Goal: Task Accomplishment & Management: Use online tool/utility

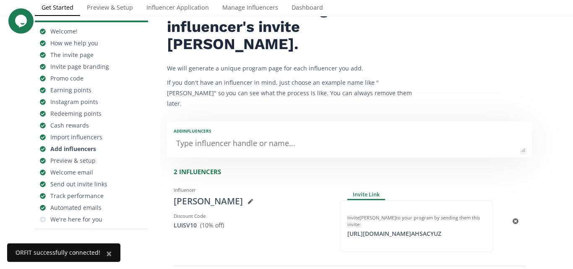
scroll to position [62, 0]
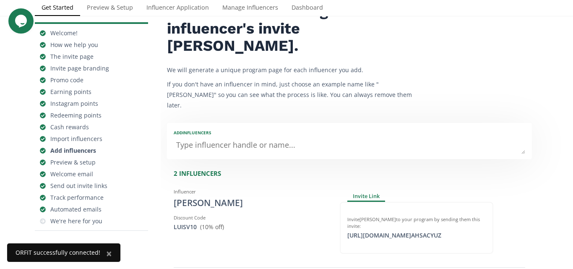
click at [348, 137] on textarea at bounding box center [349, 145] width 351 height 17
type textarea "Gab"
type input "Gab"
type input "GAB"
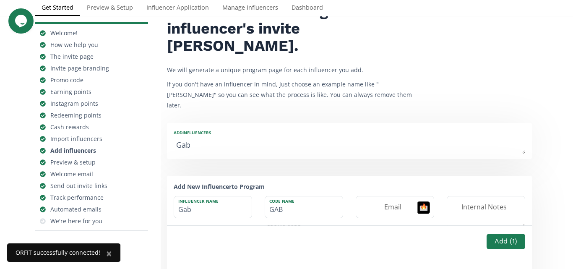
type textarea "Gabr"
type input "Gabr"
type input "GABR"
type textarea "Gabri"
type input "Gabri"
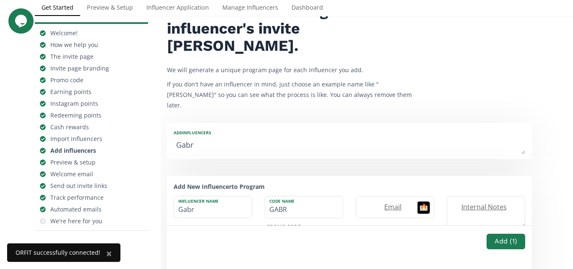
type input "GABRI"
type textarea "Gabrie"
type input "Gabrie"
type input "GABRIE"
type textarea "Gabriel"
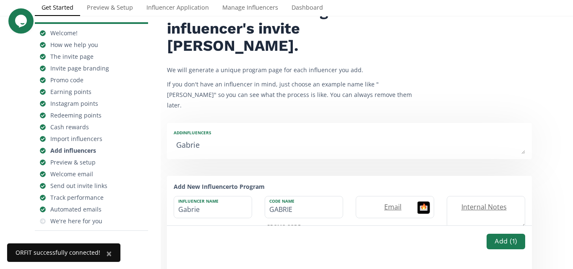
type input "Gabriel"
type input "GABRIEL"
type textarea "Gabriela"
type input "Gabriela"
type input "GABRIELA"
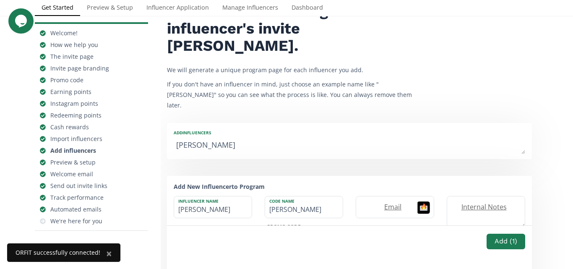
type textarea "Gabriela C"
type input "Gabriela C"
type textarea "Gabriela Ca"
type input "Gabriela Ca"
type textarea "Gabriela Cam"
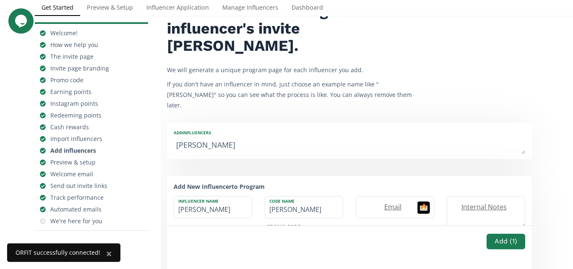
type input "Gabriela Cam"
type textarea "Gabriela Cama"
type input "Gabriela Cama"
type textarea "Gabriela Camar"
type input "Gabriela Camar"
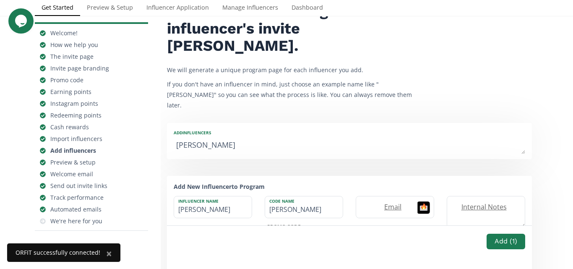
type textarea "Gabriela Camarg"
type input "Gabriela Camarg"
type textarea "[PERSON_NAME]"
type input "[PERSON_NAME]"
type textarea "[PERSON_NAME]"
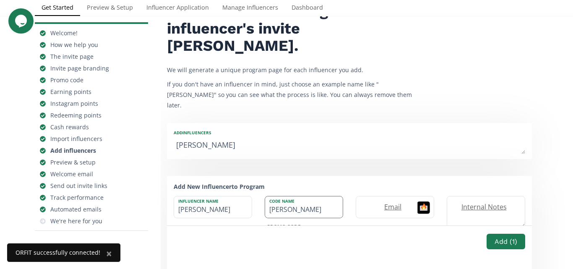
click at [305, 196] on input "GABRIELA" at bounding box center [304, 206] width 78 height 21
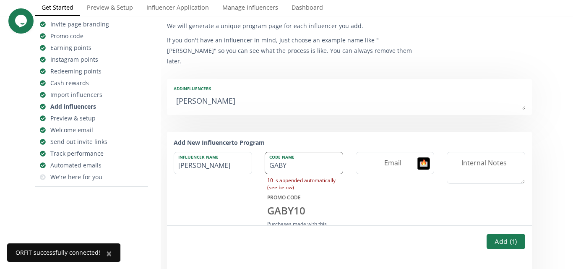
scroll to position [107, 0]
click at [314, 152] on input "GABY" at bounding box center [304, 162] width 78 height 21
type input "GABY"
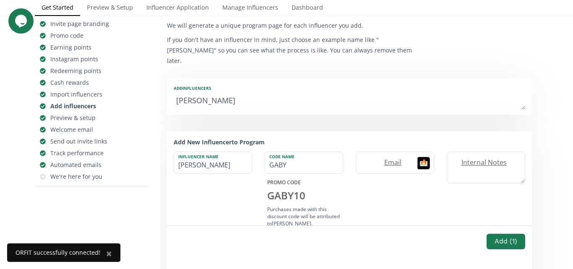
click at [298, 188] on div "GABY 10" at bounding box center [304, 195] width 78 height 14
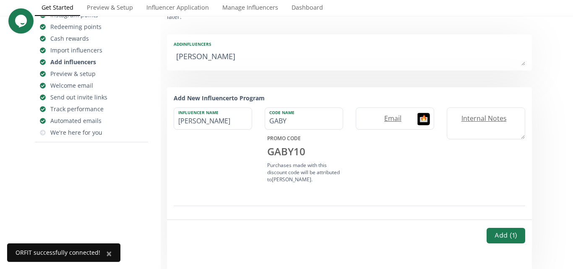
scroll to position [150, 0]
click at [507, 228] on button "Add ( 1 )" at bounding box center [505, 237] width 41 height 18
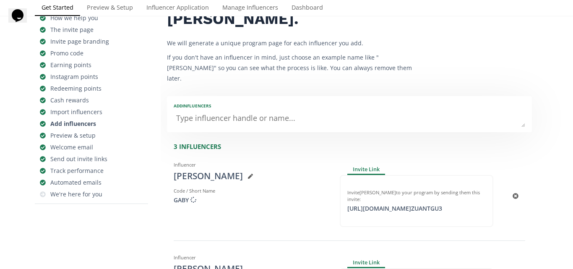
scroll to position [88, 0]
click at [331, 111] on textarea at bounding box center [349, 119] width 351 height 17
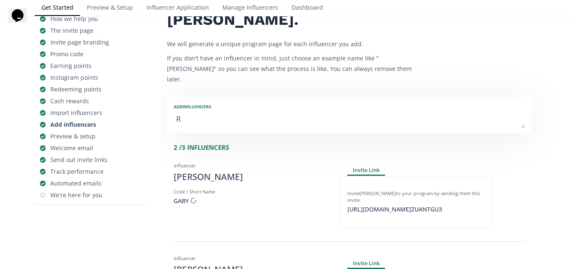
type textarea "Ra"
type input "Ra"
type input "RA"
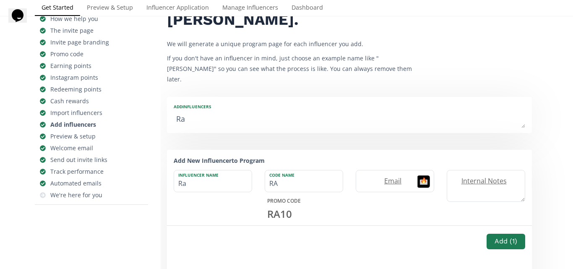
type textarea "Ran"
type input "Ran"
type input "RAN"
type textarea "Rand"
type input "Rand"
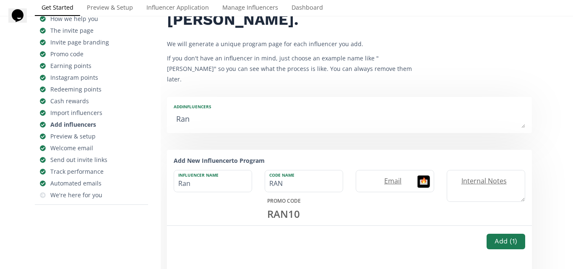
type input "RAND"
type textarea "Randy"
type input "Randy"
type input "RANDY"
type textarea "Randy d"
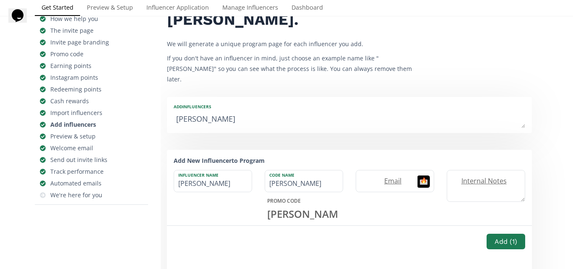
type input "Randy d"
type textarea "Randy de"
type input "Randy de"
type textarea "Randy de l"
type input "Randy de l"
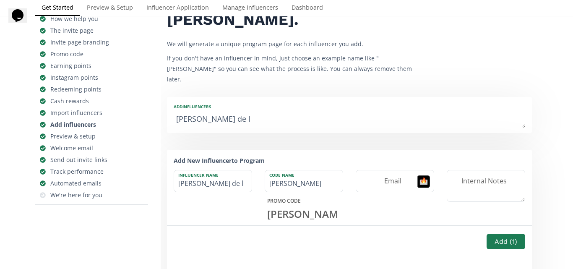
type textarea "Randy de la"
type input "Randy de la"
type textarea "Randy de la H"
type input "Randy de la H"
type textarea "Randy de la Ho"
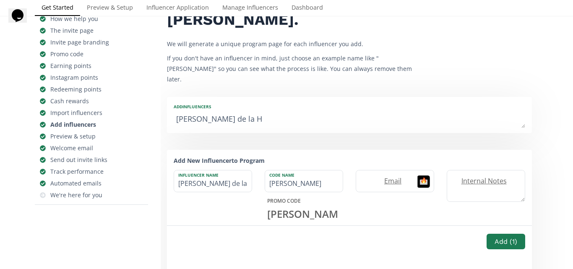
type input "Randy de la Ho"
type textarea "[PERSON_NAME] de la Hoz"
type input "[PERSON_NAME] de la Hoz"
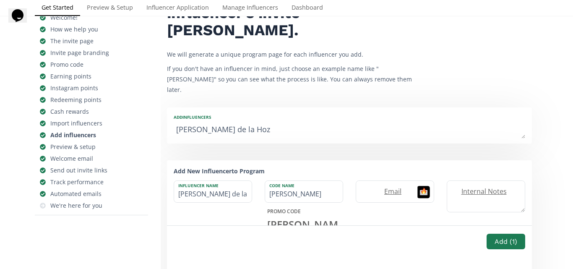
scroll to position [78, 0]
type textarea "[PERSON_NAME] de la Hoz"
click at [491, 236] on button "Add ( 1 )" at bounding box center [505, 241] width 41 height 18
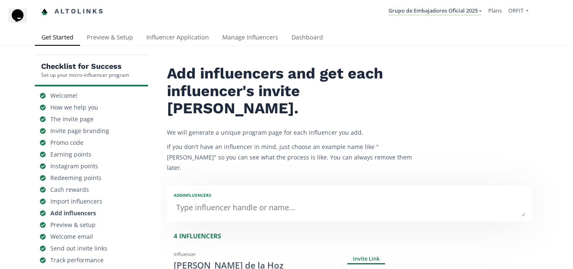
click at [260, 200] on textarea at bounding box center [349, 208] width 351 height 17
type textarea "Os"
type input "Os"
type input "OS"
type textarea "Osm"
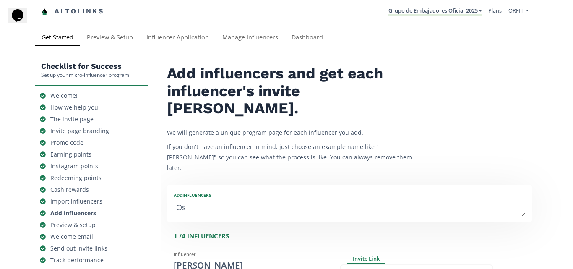
type input "Osm"
type input "OSM"
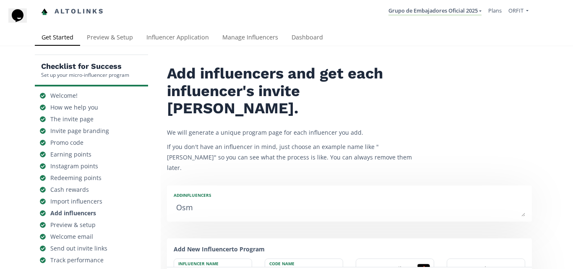
type textarea "Osma"
type input "Osma"
type input "OSMA"
type textarea "Osman"
type input "Osman"
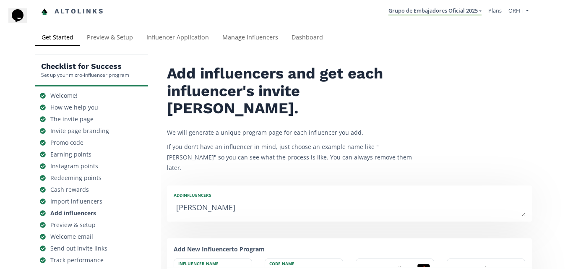
type input "OSMAN"
type textarea "Osman A"
type input "Osman A"
type textarea "Osman At"
type input "Osman At"
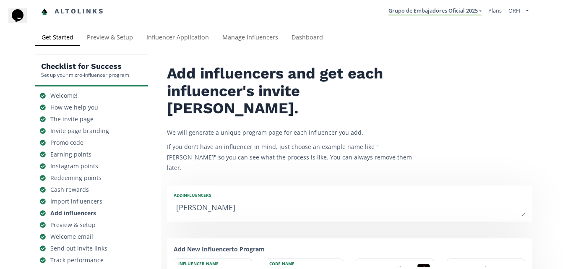
type textarea "Osman Ate"
type input "Osman Ate"
type textarea "Osman Aten"
type input "Osman Aten"
type textarea "Osman Atenc"
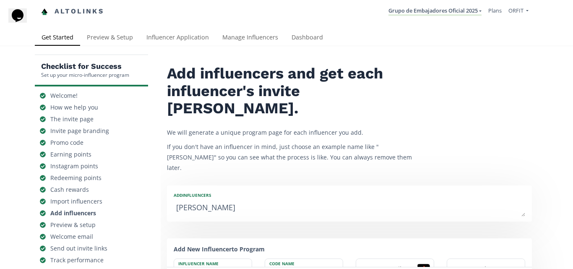
type input "Osman Atenc"
type textarea "Osman Atenci"
type input "Osman Atenci"
type textarea "Osman Atencia"
type input "Osman Atencia"
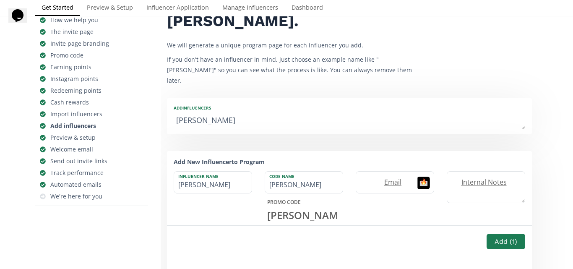
scroll to position [88, 0]
type textarea "Osman Atencia"
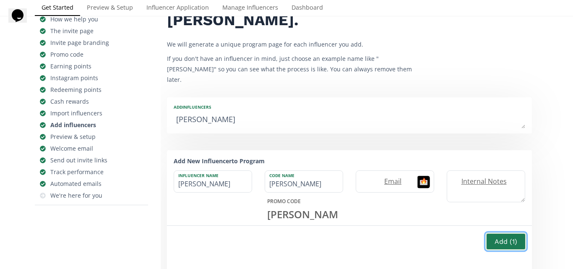
click at [497, 241] on button "Add ( 1 )" at bounding box center [505, 241] width 41 height 18
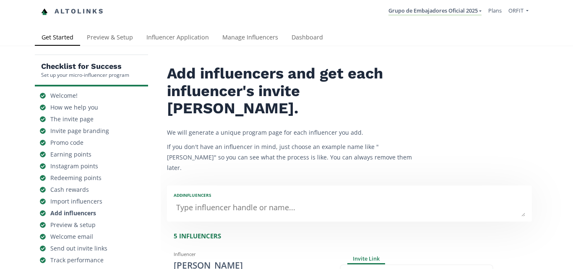
click at [327, 200] on textarea at bounding box center [349, 208] width 351 height 17
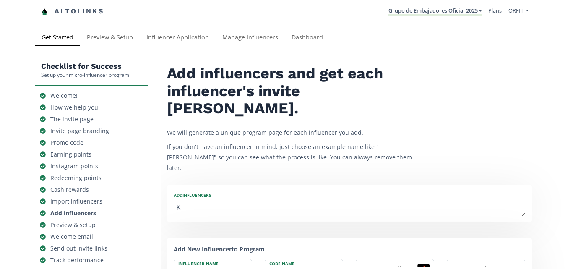
type textarea "Ke"
type input "Ke"
type input "KE"
type textarea "Key"
type input "Key"
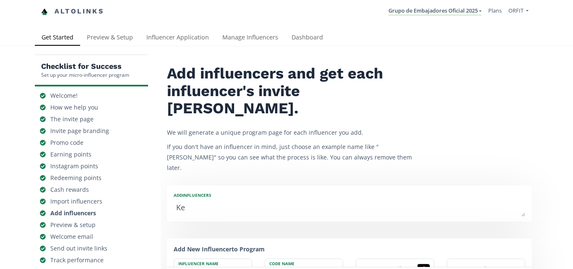
type input "KEY"
type textarea "Keyl"
type input "Keyl"
type input "KEYL"
type textarea "Keyla"
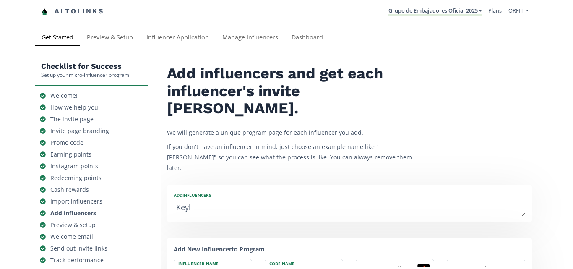
type input "Keyla"
type input "KEYLA"
type textarea "Keyla1"
type input "Keyla1"
type textarea "Keyla19"
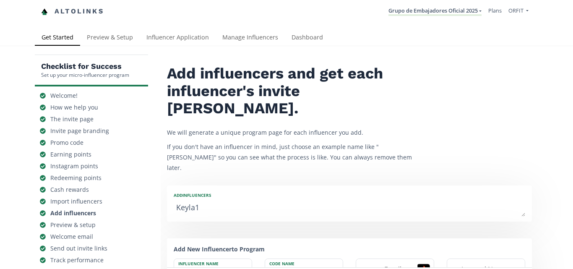
type input "Keyla19"
type textarea "Keyla1"
type input "Keyla1"
type textarea "Keyla10"
type input "Keyla10"
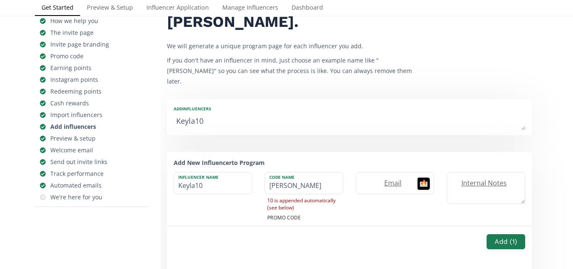
scroll to position [83, 0]
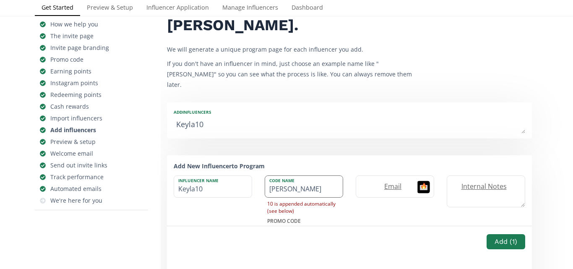
click at [314, 176] on input "KEYLA" at bounding box center [304, 186] width 78 height 21
click at [282, 117] on textarea "Keyla10" at bounding box center [349, 125] width 351 height 17
type textarea "Keyla1"
type input "Keyla1"
type textarea "Keyla"
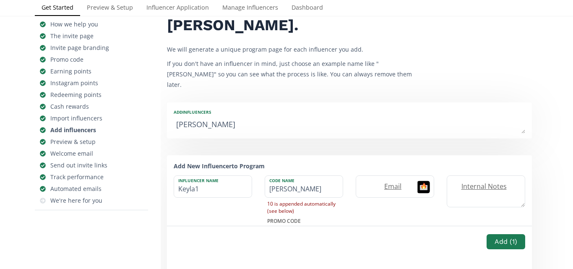
type input "Keyla"
type textarea "Keyla K"
type input "Keyla K"
type textarea "Keyla"
type input "Keyla"
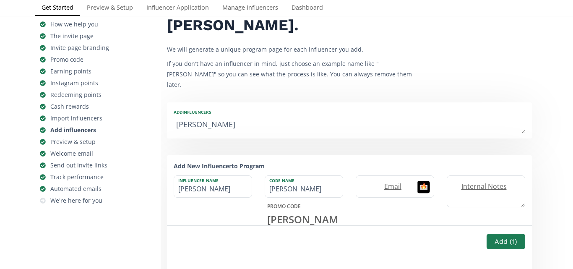
type textarea "Keyla L"
type input "Keyla L"
type textarea "Keyla Lo"
type input "Keyla Lo"
type textarea "Keyla Lop"
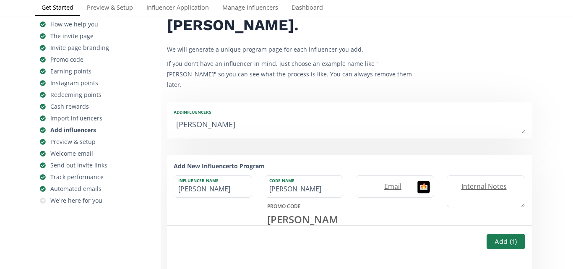
type input "Keyla Lop"
type textarea "Keyla Lope"
type input "Keyla Lope"
type textarea "[PERSON_NAME]"
type input "[PERSON_NAME]"
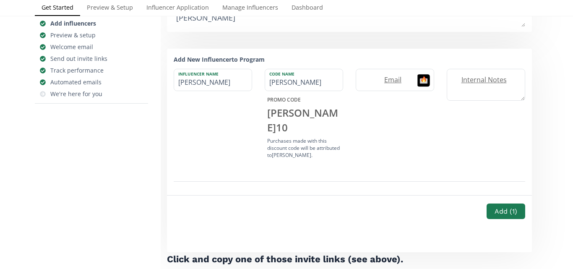
scroll to position [204, 0]
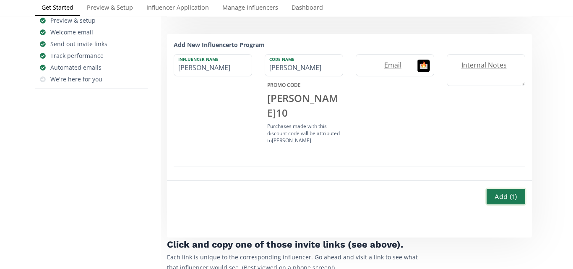
type textarea "[PERSON_NAME]"
click at [496, 187] on button "Add ( 1 )" at bounding box center [505, 196] width 41 height 18
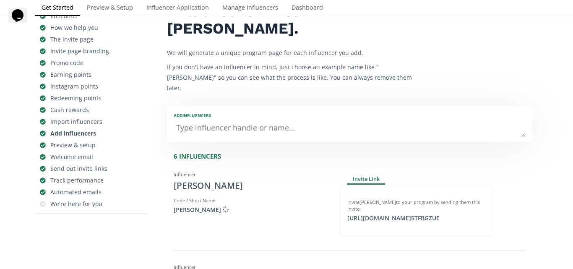
click at [385, 120] on textarea at bounding box center [349, 128] width 351 height 17
type textarea "ma"
type input "ma"
type input "MA"
type textarea "maf"
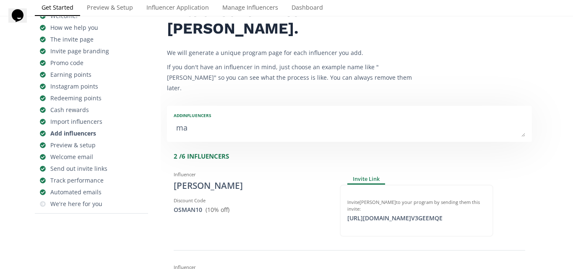
type input "maf"
type input "MAF"
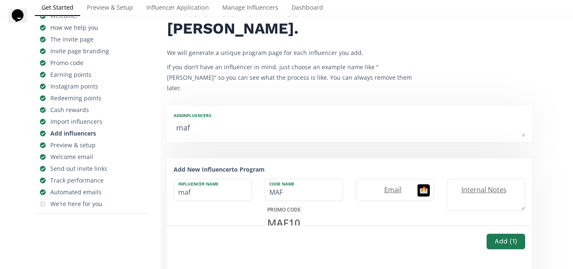
type textarea "mafe"
type input "mafe"
type input "MAFE"
type textarea "mafeb"
type input "mafeb"
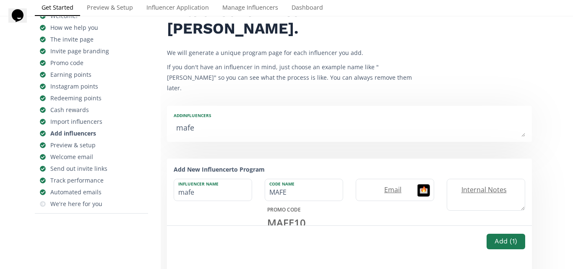
type input "MAFEB"
type textarea "mafeba"
type input "mafeba"
type input "MAFEBA"
type textarea "mafebar"
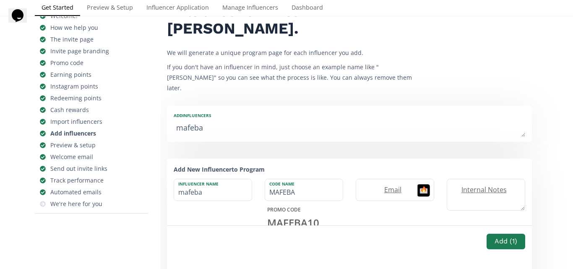
type input "mafebar"
type input "MAFEBAR"
type textarea "mafebarr"
type input "mafebarr"
type input "MAFEBARR"
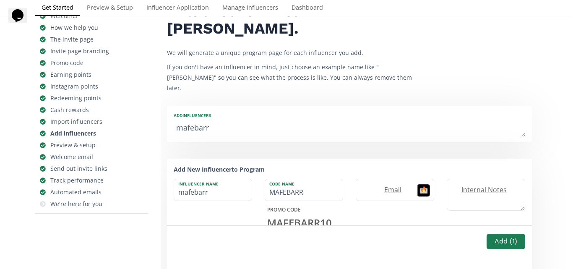
type textarea "mafebar"
type input "mafebar"
type input "MAFEBAR"
type textarea "mafeba"
type input "mafeba"
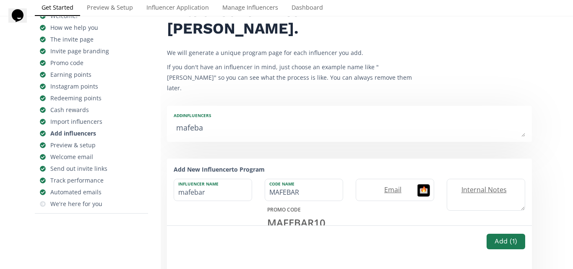
type input "MAFEBA"
type textarea "mafeb"
type input "mafeb"
type input "MAFEB"
type textarea "mafe"
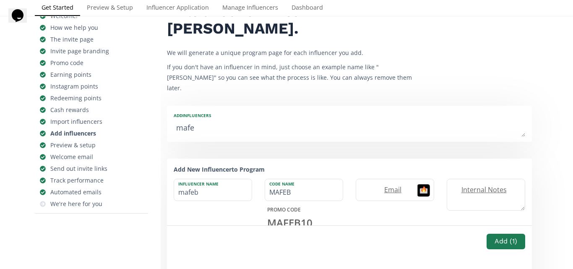
type input "mafe"
type input "MAFE"
type textarea "mafe b"
type input "mafe b"
type textarea "mafe ba"
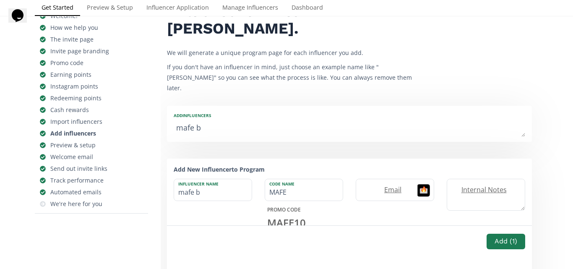
type input "mafe ba"
type textarea "mafe bar"
type input "mafe bar"
type textarea "mafe barr"
type input "mafe barr"
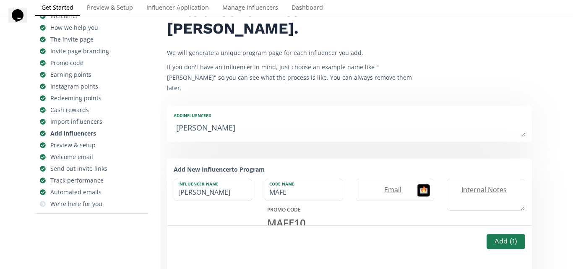
type textarea "mafe barri"
type input "mafe barri"
type textarea "mafe barrio"
type input "mafe barrio"
type textarea "mafe barrios"
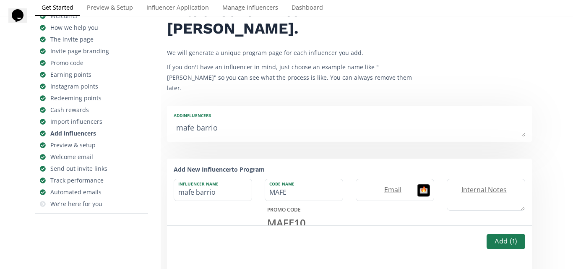
type input "mafe barrios"
type textarea "afe barrios"
type input "afe barrios"
type input "AFE"
type textarea "Mafe barrios"
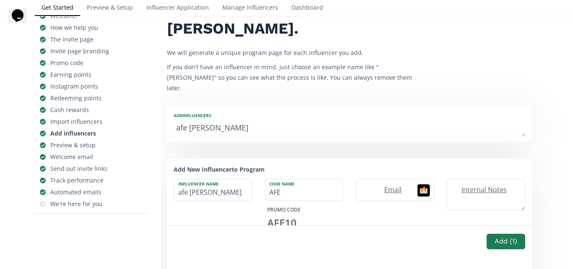
type input "Mafe barrios"
type input "MAFE"
type textarea "Mafe arrios"
type input "Mafe arrios"
type textarea "[PERSON_NAME]"
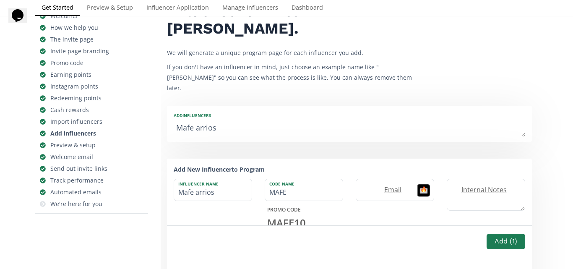
type input "[PERSON_NAME]"
type textarea "[PERSON_NAME]"
click at [517, 235] on button "Add ( 1 )" at bounding box center [505, 241] width 41 height 18
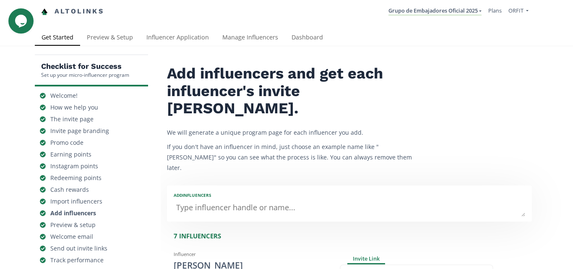
click at [363, 200] on textarea at bounding box center [349, 208] width 351 height 17
type textarea "kev"
type input "kev"
type input "KEV"
type textarea "kevi"
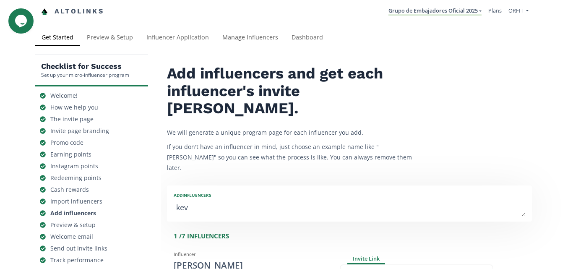
type input "kevi"
type input "KEVI"
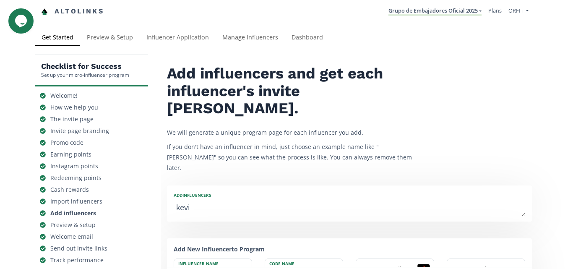
type textarea "kev"
type input "kev"
type input "KEV"
type textarea "ke"
type input "ke"
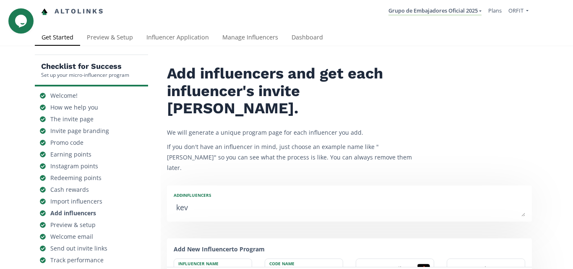
type input "KE"
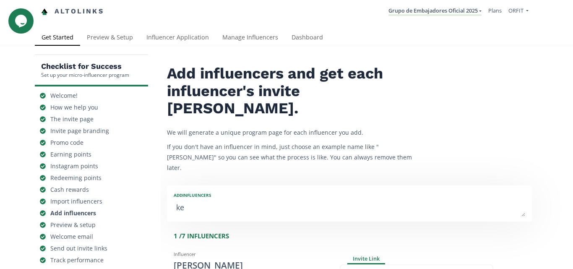
type textarea "k"
type input "k"
type input "K"
type textarea "Ke"
type input "Ke"
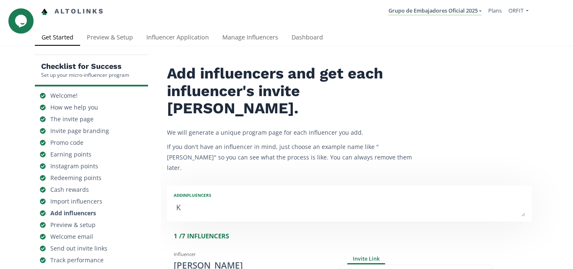
type input "KE"
type textarea "Kev"
type input "Kev"
type input "KEV"
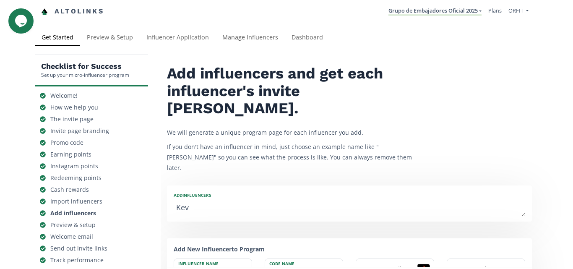
type textarea "Kevi"
type input "Kevi"
type input "KEVI"
type textarea "Kevin"
type input "Kevin"
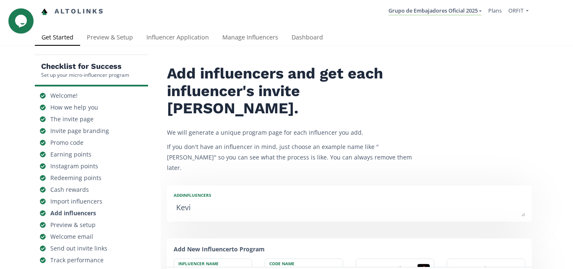
type input "[PERSON_NAME]"
type textarea "Kevin V"
type input "Kevin V"
type textarea "Kevin Ve"
type input "Kevin Ve"
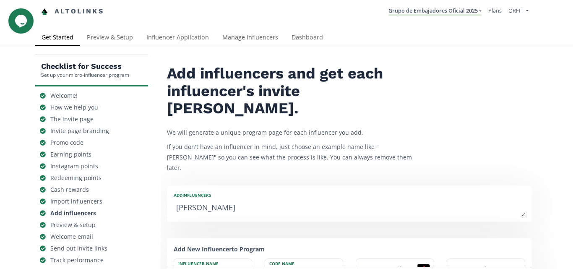
type textarea "Kevin Veg"
type input "Kevin Veg"
type textarea "[PERSON_NAME]"
type input "[PERSON_NAME]"
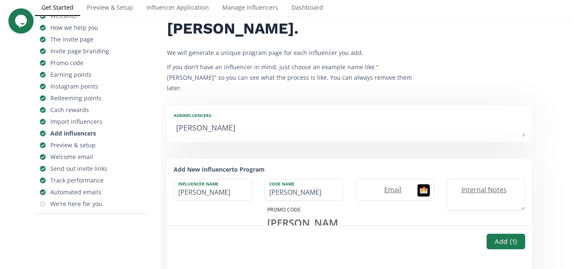
scroll to position [80, 0]
type textarea "[PERSON_NAME]"
click at [495, 237] on button "Add ( 1 )" at bounding box center [505, 241] width 41 height 18
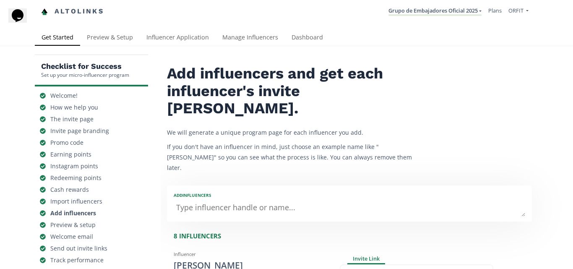
click at [392, 200] on textarea at bounding box center [349, 208] width 351 height 17
type textarea "ta"
type input "ta"
type input "TA"
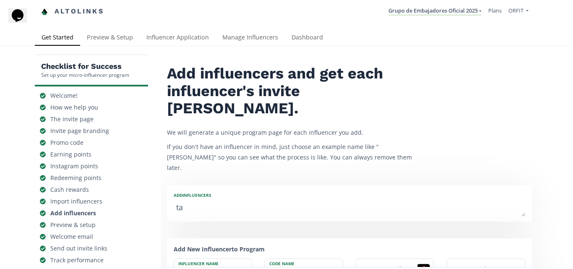
type textarea "t"
type input "t"
type input "T"
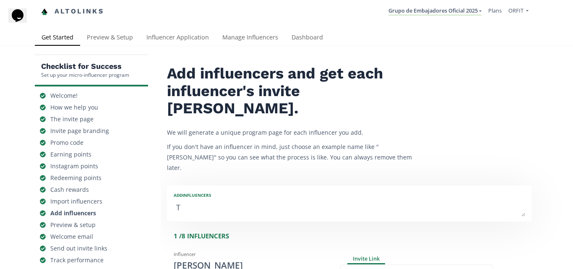
type textarea "Ta"
type input "Ta"
type input "TA"
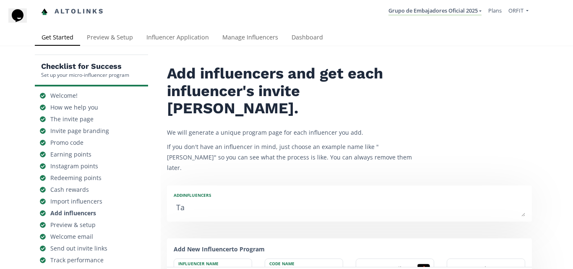
type textarea "Tat"
type input "Tat"
type input "TAT"
type textarea "Tati"
type input "Tati"
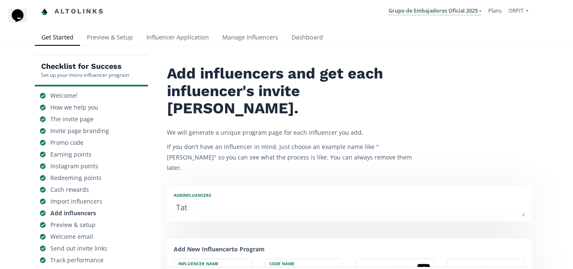
type input "TATI"
type textarea "[PERSON_NAME]"
type input "[PERSON_NAME]"
type textarea "Tatian"
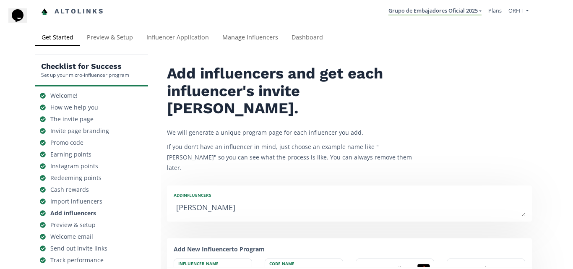
type input "Tatian"
type input "TATIAN"
type textarea "[PERSON_NAME]"
type input "[PERSON_NAME]"
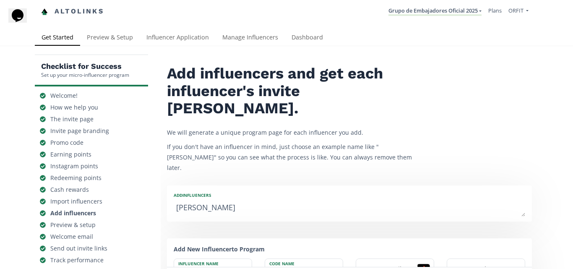
type textarea "Tatiana V"
type input "Tatiana V"
type textarea "Tatiana Vi"
type input "Tatiana Vi"
type textarea "Tatiana Vil"
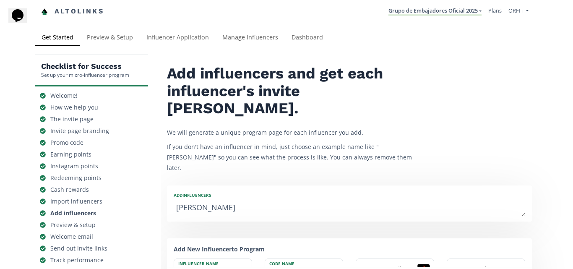
type input "Tatiana Vil"
type textarea "Tatiana Vill"
type input "Tatiana Vill"
type textarea "Tatiana Villa"
type input "Tatiana Villa"
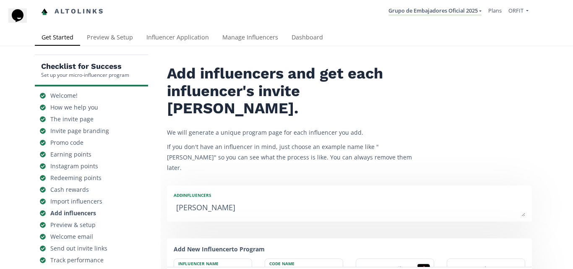
type textarea "Tatiana Villaz"
type input "Tatiana Villaz"
type textarea "Tatiana Villazo"
type input "Tatiana Villazo"
type textarea "[PERSON_NAME]"
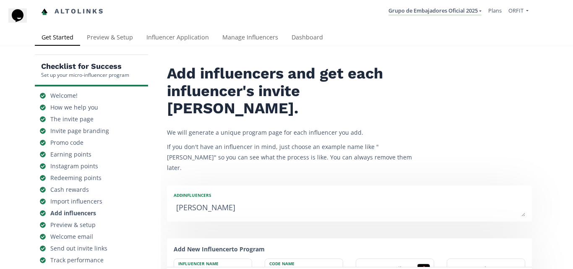
type input "[PERSON_NAME]"
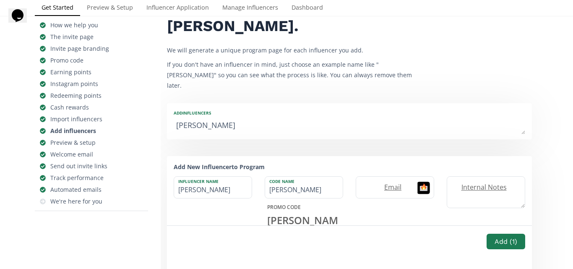
scroll to position [83, 0]
type textarea "[PERSON_NAME]"
click at [302, 176] on input "TATIANA" at bounding box center [304, 186] width 78 height 21
type input "TATI"
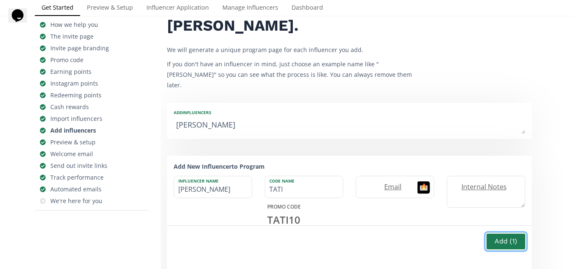
click at [519, 235] on button "Add ( 1 )" at bounding box center [505, 241] width 41 height 18
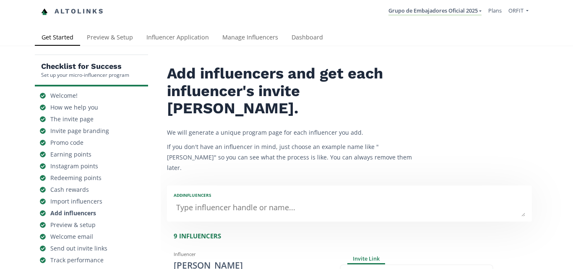
click at [472, 200] on textarea at bounding box center [349, 208] width 351 height 17
type textarea "Me"
type input "Me"
type input "ME"
type textarea "Mel"
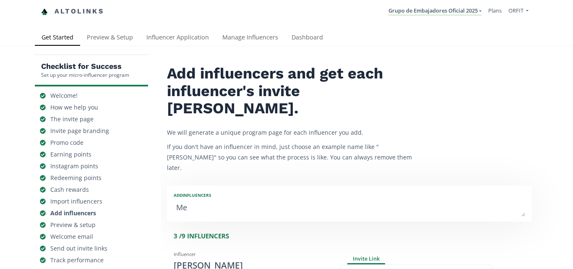
type input "Mel"
type input "MEL"
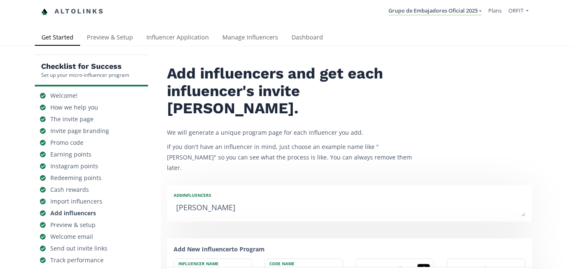
type textarea "Meli"
type input "Meli"
type input "MELI"
type textarea "Melis"
type input "Melis"
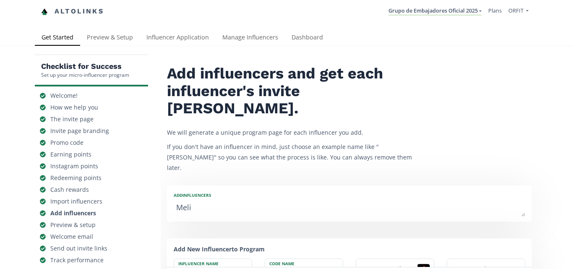
type input "MELIS"
type textarea "Meliss"
type input "Meliss"
type input "MELISS"
type textarea "Melissa"
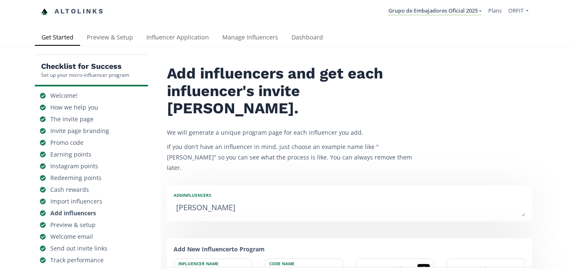
type input "Melissa"
type input "MELISSA"
type textarea "Melissa R"
type input "Melissa R"
type textarea "Melissa Rd"
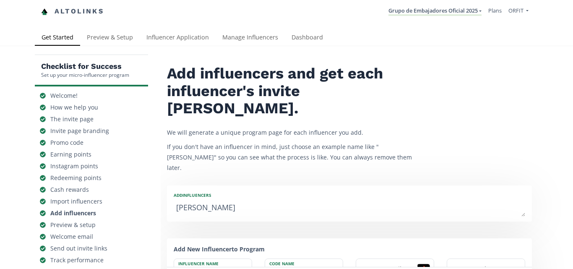
type input "Melissa Rd"
type textarea "Melissa R"
type input "Melissa R"
type textarea "Melissa Ro"
type input "Melissa Ro"
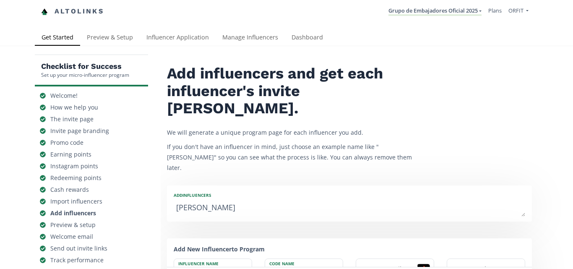
type textarea "Melissa Rod"
type input "Melissa Rod"
type textarea "Melissa Rodr"
type input "Melissa Rodr"
type textarea "Melissa Rodri"
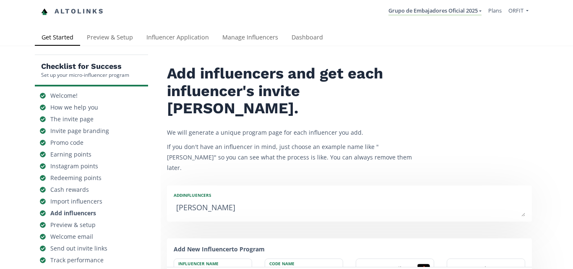
type input "Melissa Rodri"
type textarea "Melissa Rodrig"
type input "Melissa Rodrig"
type textarea "Melissa Rodrigy"
type input "Melissa Rodrigy"
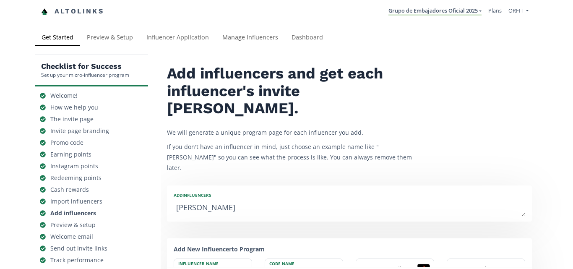
type textarea "Melissa Rodrigye"
type input "Melissa Rodrigye"
type textarea "Melissa Rodrigyez"
type input "Melissa Rodrigyez"
type textarea "Melissa Rodrigye"
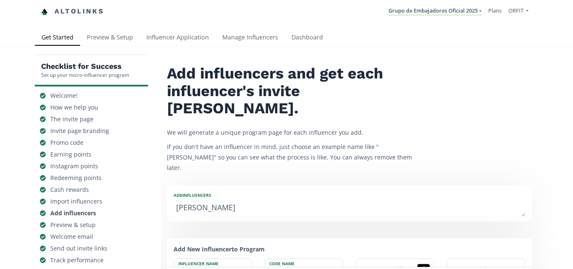
type input "Melissa Rodrigye"
type textarea "Melissa Rodrigy"
type input "Melissa Rodrigy"
type textarea "Melissa Rodrigyu"
type input "Melissa Rodrigyu"
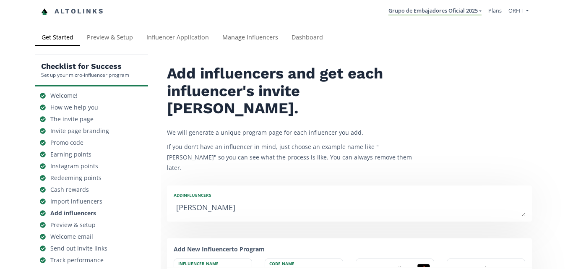
type textarea "Melissa Rodrigyue"
type input "Melissa Rodrigyue"
type textarea "Melissa Rodrigyu"
type input "Melissa Rodrigyu"
type textarea "Melissa Rodrigy"
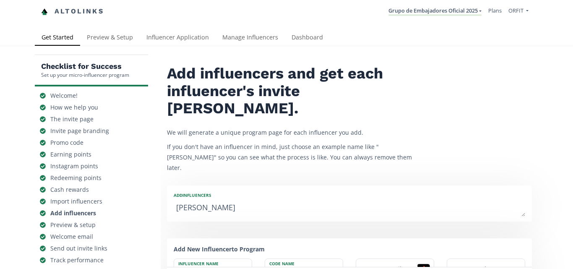
type input "Melissa Rodrigy"
type textarea "Melissa Rodrig"
type input "Melissa Rodrig"
type textarea "Melissa Rodrigu"
type input "Melissa Rodrigu"
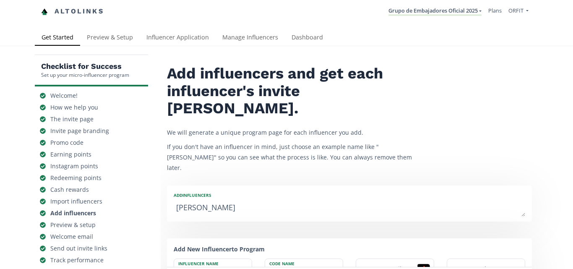
type textarea "Melissa Rodrigue"
type input "Melissa Rodrigue"
type textarea "[PERSON_NAME]"
type input "[PERSON_NAME]"
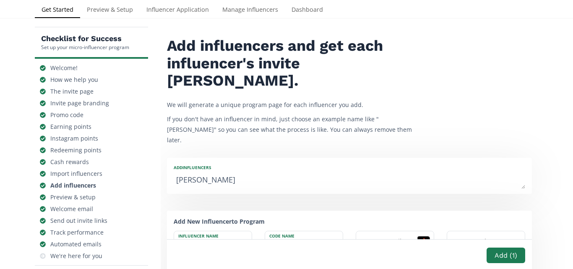
scroll to position [59, 0]
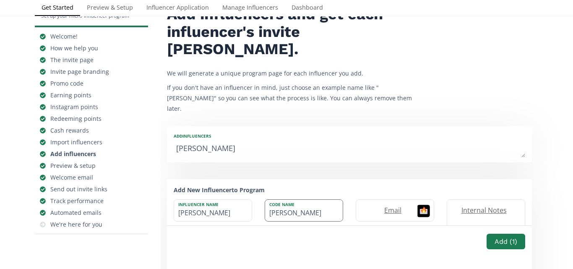
type textarea "[PERSON_NAME]"
click at [318, 200] on input "MELISSA" at bounding box center [304, 210] width 78 height 21
type input "MELI"
click at [505, 243] on button "Add ( 1 )" at bounding box center [505, 241] width 41 height 18
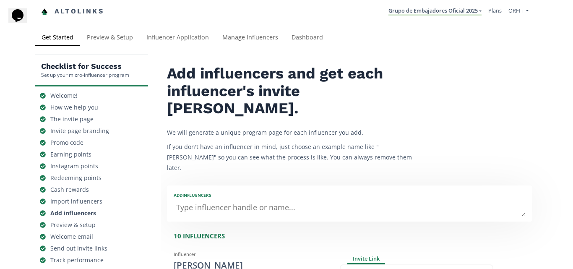
click at [412, 200] on textarea at bounding box center [349, 208] width 351 height 17
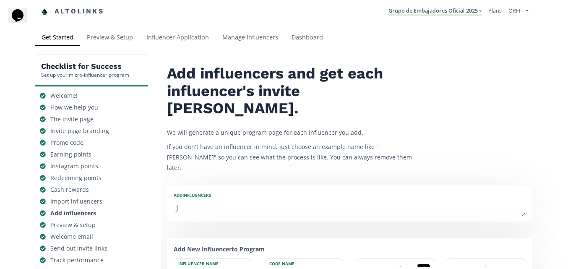
type textarea "Jo"
type input "Jo"
type input "[PERSON_NAME]"
type textarea "Jor"
type input "Jor"
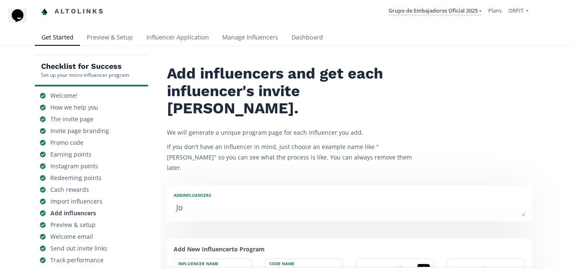
type input "JOR"
type textarea "Jorg"
type input "Jorg"
type input "JORG"
type textarea "[PERSON_NAME]"
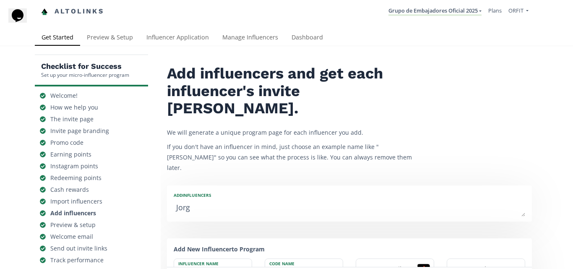
type input "[PERSON_NAME]"
type textarea "[PERSON_NAME]"
type input "[PERSON_NAME]"
type textarea "[PERSON_NAME]"
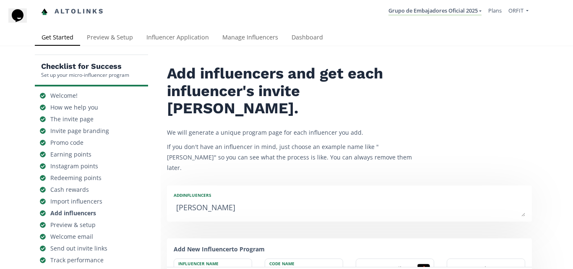
type input "[PERSON_NAME]"
type textarea "[PERSON_NAME]"
type input "[PERSON_NAME]"
type textarea "[PERSON_NAME]"
type input "[PERSON_NAME]"
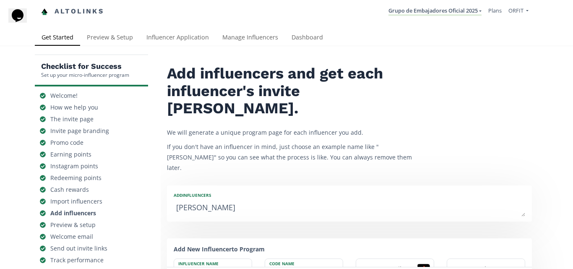
type textarea "Jorge D"
type input "Jorge D"
type textarea "Jorge De"
type input "Jorge De"
type textarea "Jorge De l"
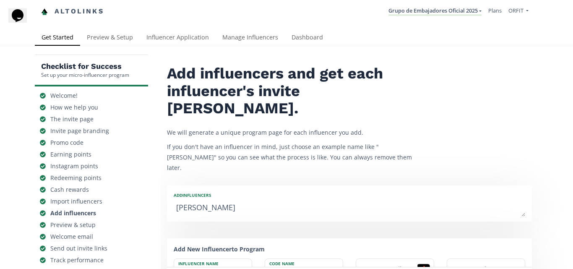
type input "Jorge De l"
type textarea "Jorge De"
type input "Jorge De"
type textarea "Jorge De L"
type input "Jorge De L"
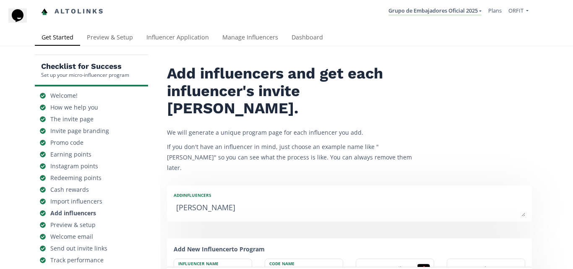
type textarea "Jorge De La"
type input "Jorge De La"
type textarea "Jorge De La H"
type input "Jorge De La H"
type textarea "Jorge De La Ho"
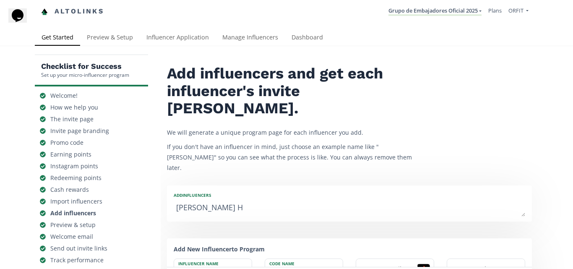
type input "Jorge De La Ho"
type textarea "Jorge De La Hoz"
type input "Jorge De La Hoz"
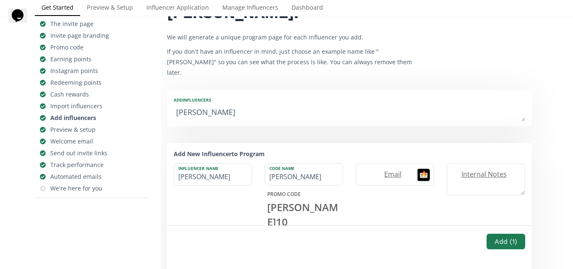
scroll to position [96, 0]
type textarea "Jorge De La Hoz"
click at [327, 163] on input "JORGE" at bounding box center [304, 173] width 78 height 21
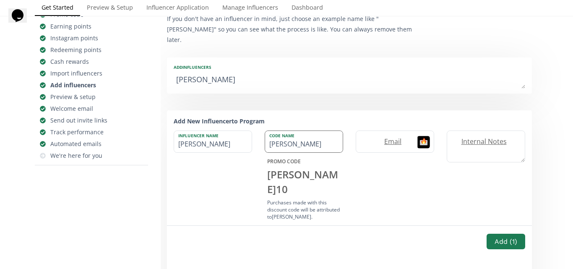
scroll to position [137, 0]
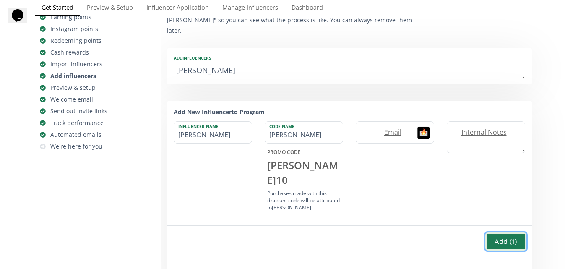
click at [512, 232] on button "Add ( 1 )" at bounding box center [505, 241] width 41 height 18
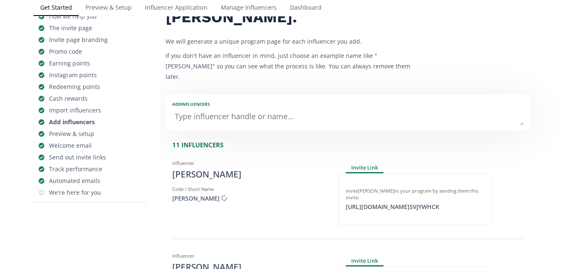
scroll to position [94, 0]
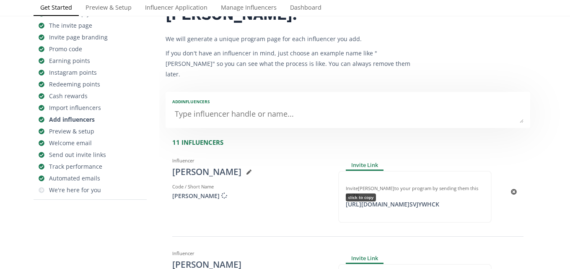
click at [423, 200] on div "[URL][DOMAIN_NAME] SVJYWHCK click to copy" at bounding box center [393, 204] width 104 height 8
click at [442, 200] on div "[URL][DOMAIN_NAME] SVJYWHCK click to copy" at bounding box center [393, 204] width 104 height 8
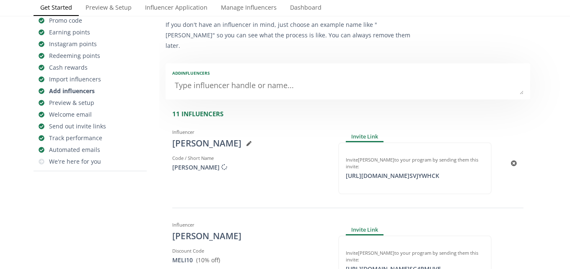
scroll to position [186, 0]
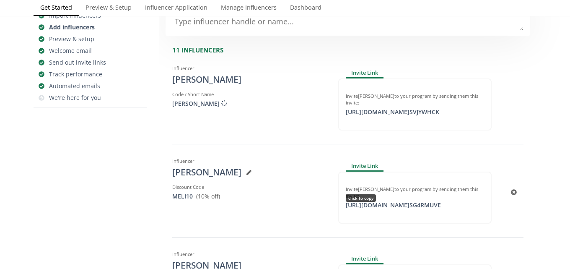
click at [366, 201] on div "[URL][DOMAIN_NAME] SG4RMUVE click to copy" at bounding box center [393, 205] width 105 height 8
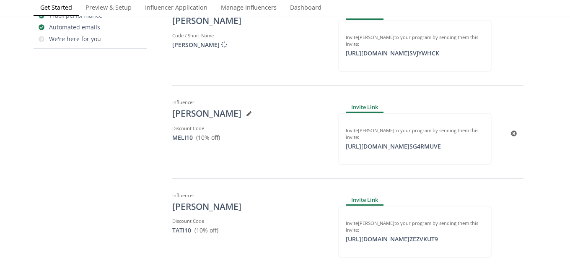
scroll to position [245, 0]
click at [408, 234] on div "[URL][DOMAIN_NAME] ZEZVKUT9 click to copy" at bounding box center [392, 238] width 102 height 8
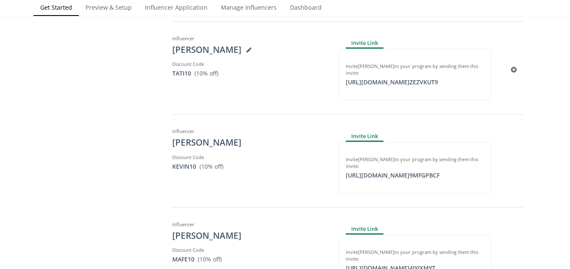
scroll to position [436, 0]
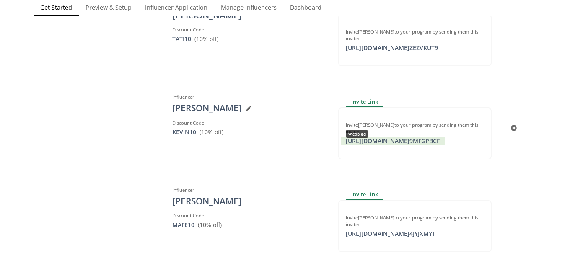
click at [420, 137] on div "[URL][DOMAIN_NAME] 9MFGPBCF copied" at bounding box center [393, 141] width 104 height 8
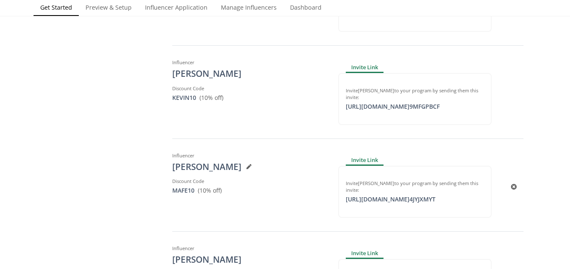
scroll to position [495, 0]
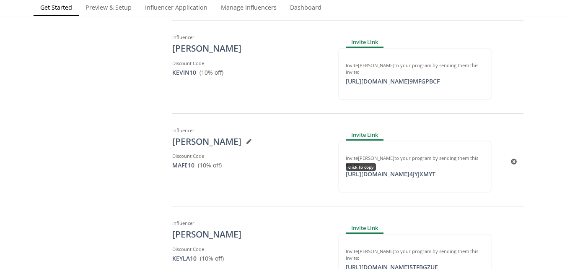
click at [384, 170] on div "[URL][DOMAIN_NAME] 4JYJXMYT click to copy" at bounding box center [391, 174] width 100 height 8
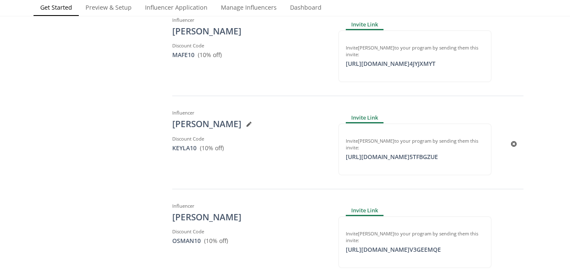
scroll to position [642, 0]
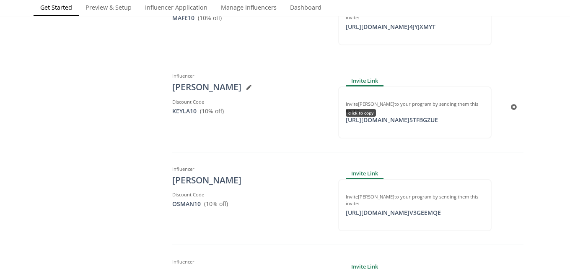
click at [438, 116] on div "[URL][DOMAIN_NAME] 5TFBGZUE click to copy" at bounding box center [392, 120] width 102 height 8
click at [376, 208] on div "[URL][DOMAIN_NAME] V3GEEMQE click to copy" at bounding box center [393, 212] width 105 height 8
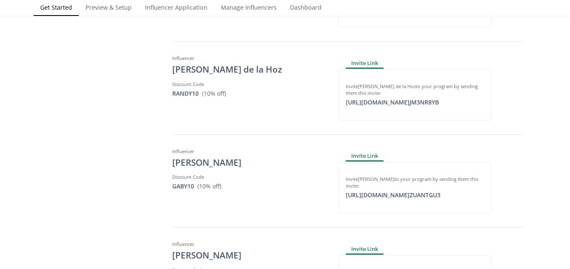
scroll to position [847, 0]
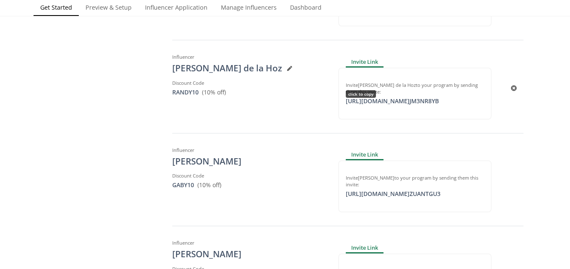
click at [431, 97] on div "[URL][DOMAIN_NAME] JM3NR8YB click to copy" at bounding box center [392, 101] width 103 height 8
click at [405, 190] on div "[URL][DOMAIN_NAME] ZUANTGU3 click to copy" at bounding box center [393, 194] width 105 height 8
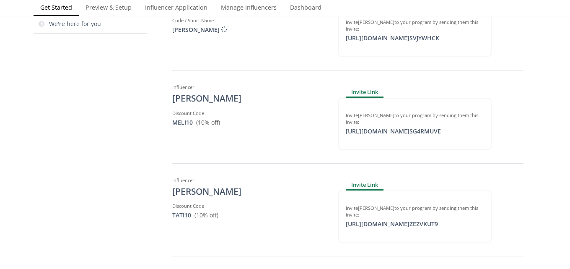
scroll to position [0, 0]
